Goal: Find specific page/section: Find specific page/section

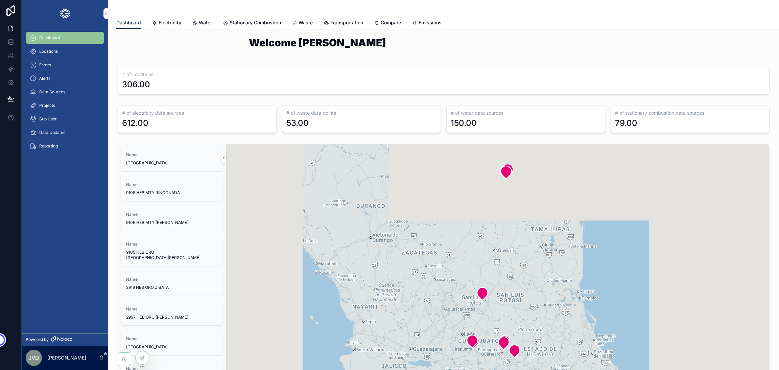
click at [0, 0] on icon at bounding box center [0, 0] width 0 height 0
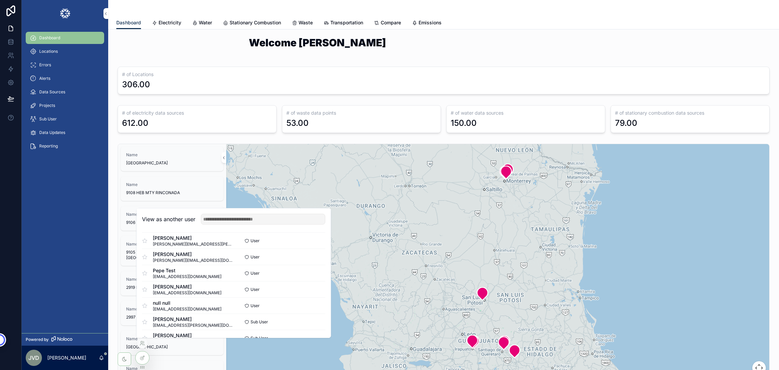
scroll to position [106, 0]
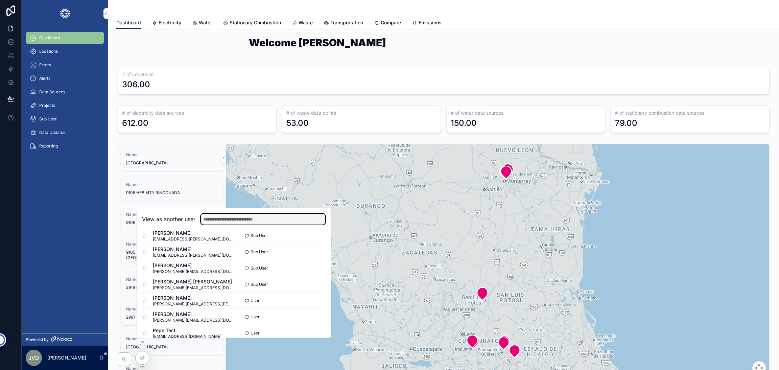
click at [220, 219] on input "text" at bounding box center [263, 219] width 124 height 11
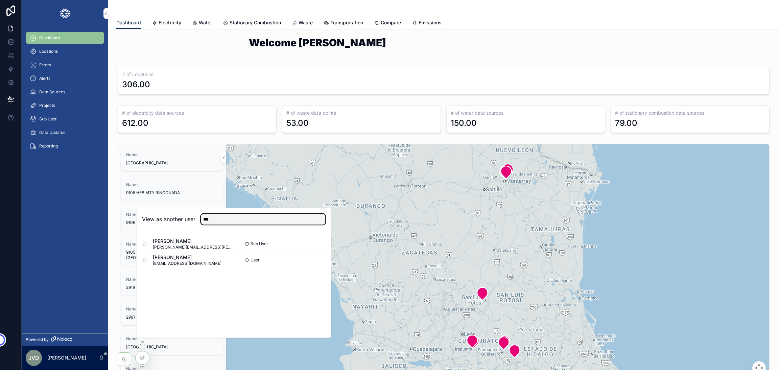
type input "***"
click at [0, 0] on button "Select" at bounding box center [0, 0] width 0 height 0
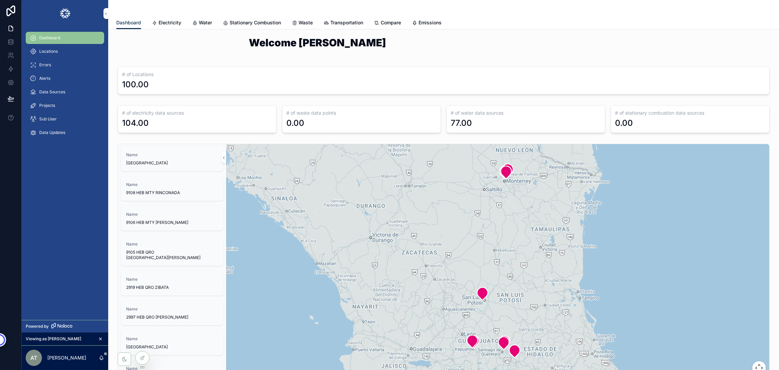
click at [164, 22] on span "Electricity" at bounding box center [170, 22] width 23 height 7
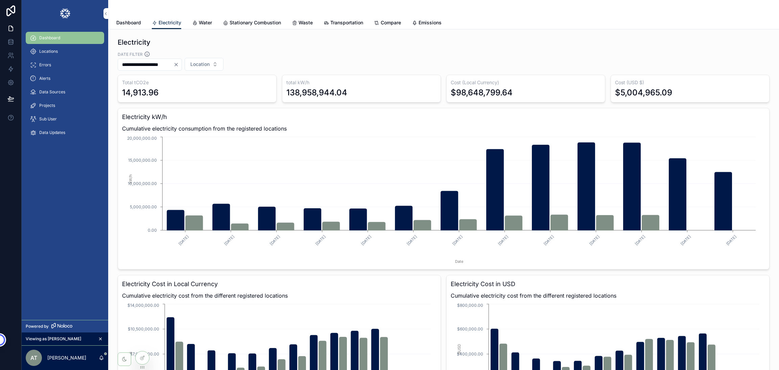
click at [0, 0] on icon at bounding box center [0, 0] width 0 height 0
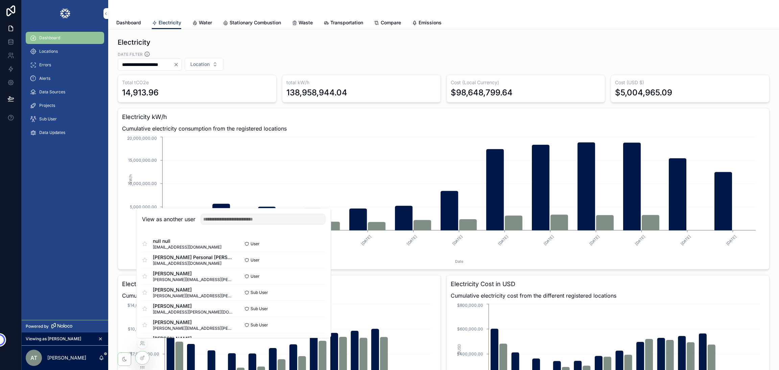
click at [441, 275] on div "Total tCO2e 14,913.96 total kW/h 138,958,944.04 Cost (Local Currency) $98,648,7…" at bounding box center [444, 256] width 652 height 362
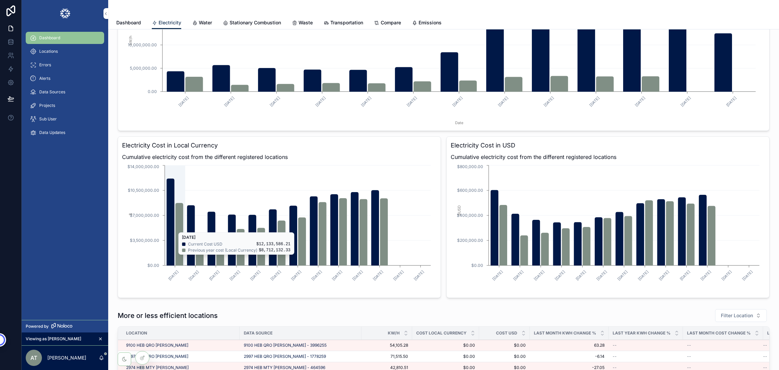
scroll to position [51, 0]
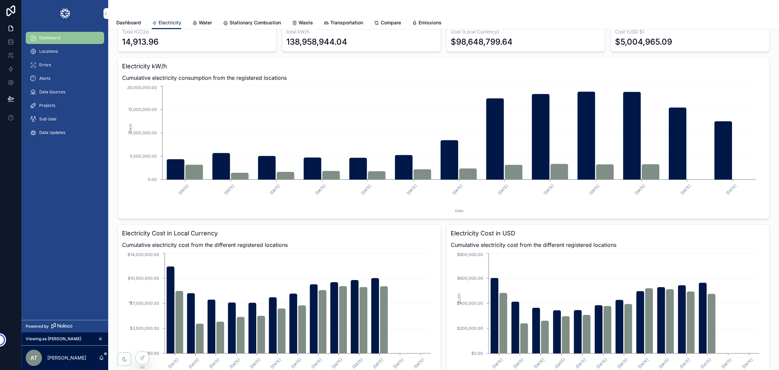
click at [0, 0] on icon at bounding box center [0, 0] width 0 height 0
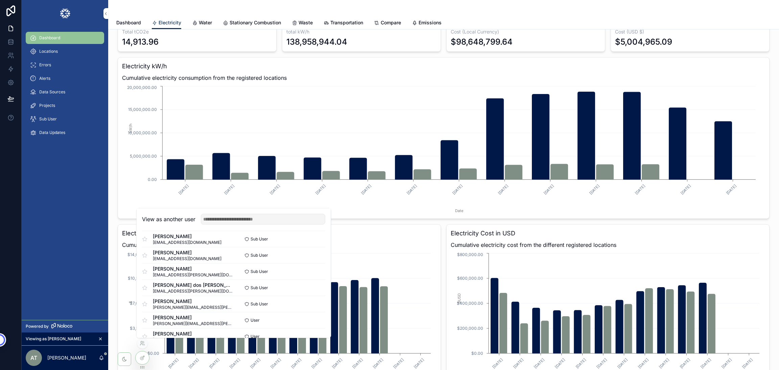
scroll to position [472, 0]
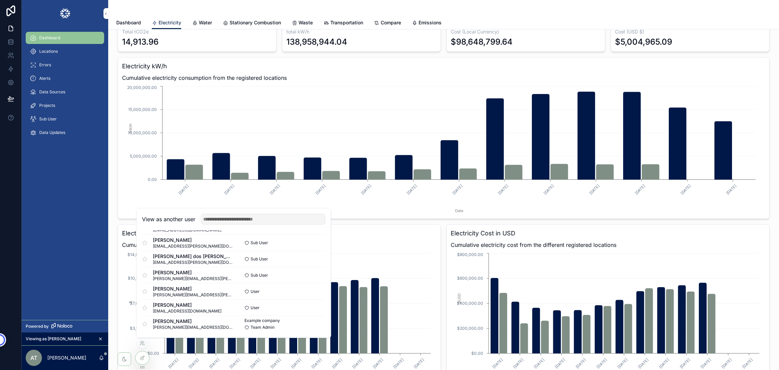
click at [0, 0] on button "Select" at bounding box center [0, 0] width 0 height 0
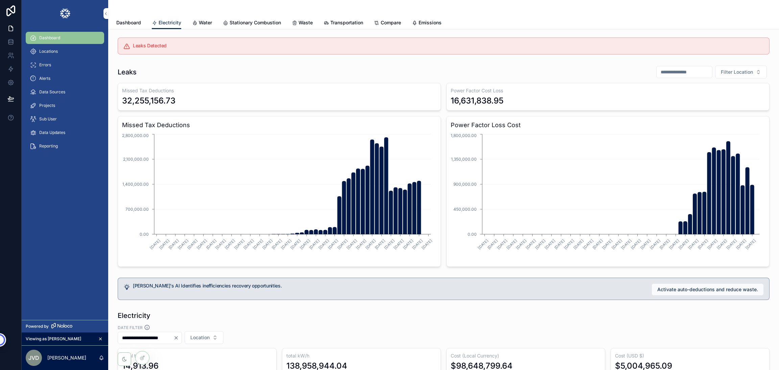
click at [0, 0] on icon at bounding box center [0, 0] width 0 height 0
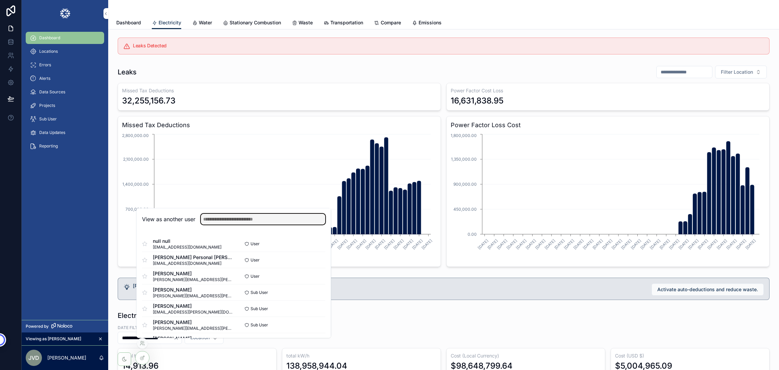
click at [231, 223] on input "text" at bounding box center [263, 219] width 124 height 11
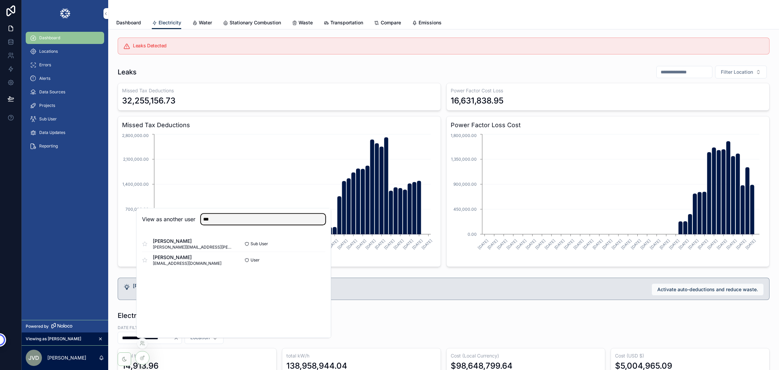
type input "***"
click at [0, 0] on button "Select" at bounding box center [0, 0] width 0 height 0
